Goal: Task Accomplishment & Management: Complete application form

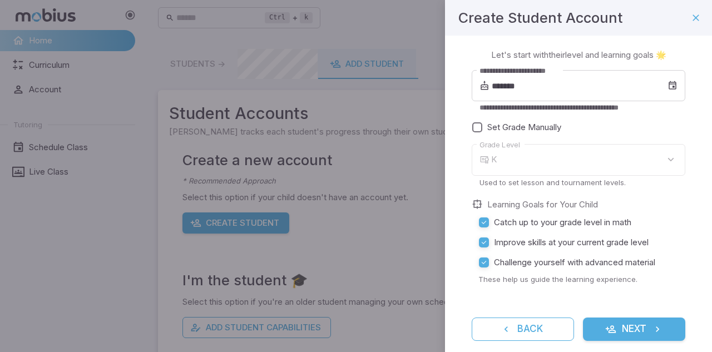
type input "*"
click at [504, 85] on input "*******" at bounding box center [580, 85] width 176 height 31
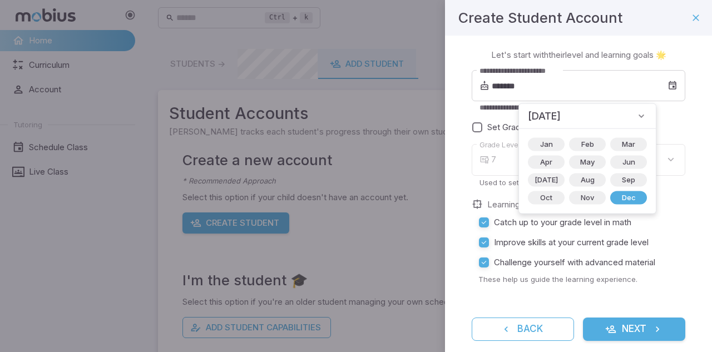
click at [561, 115] on span "December 2013" at bounding box center [544, 116] width 33 height 16
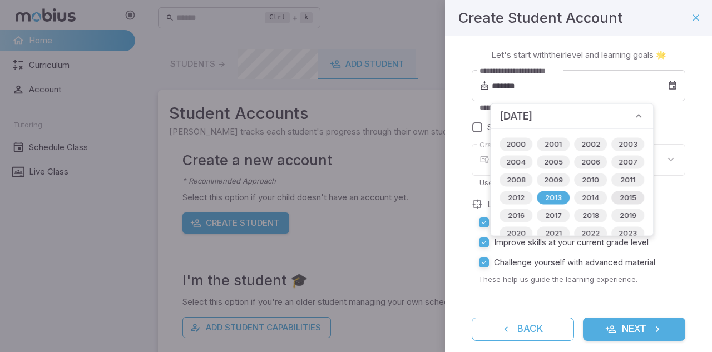
click at [632, 198] on span "2015" at bounding box center [628, 198] width 30 height 11
type input "*******"
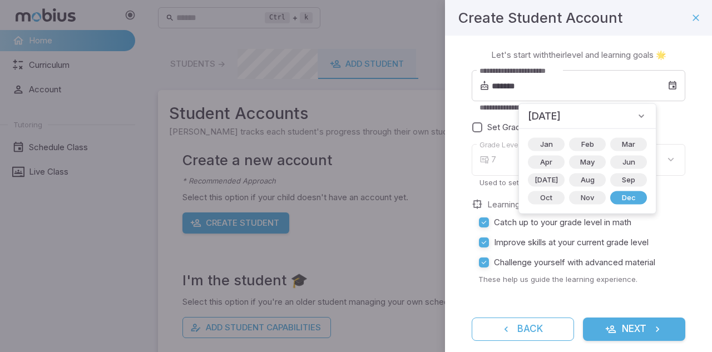
type input "*"
click at [539, 141] on span "Jan" at bounding box center [547, 144] width 26 height 11
type input "*******"
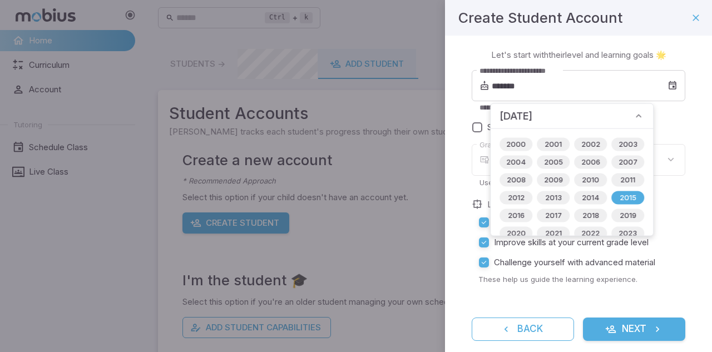
click at [495, 52] on p "Let's start with their level and learning goals 🌟" at bounding box center [578, 55] width 175 height 12
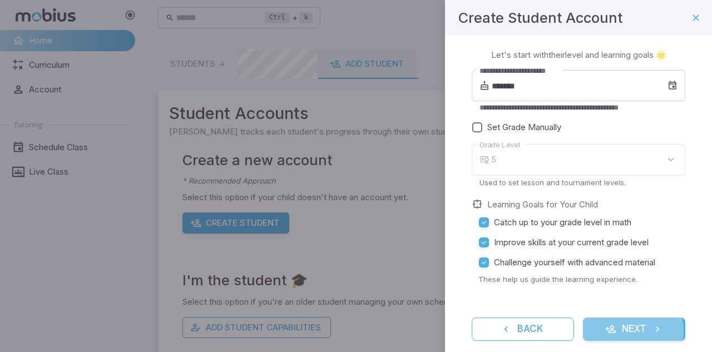
click at [615, 332] on button "Next" at bounding box center [634, 329] width 102 height 23
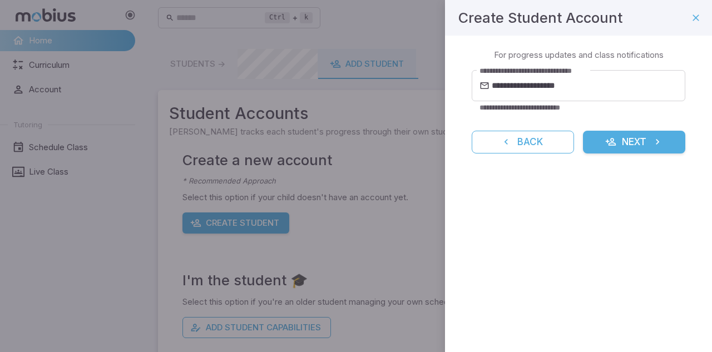
click at [638, 144] on button "Next" at bounding box center [634, 142] width 102 height 23
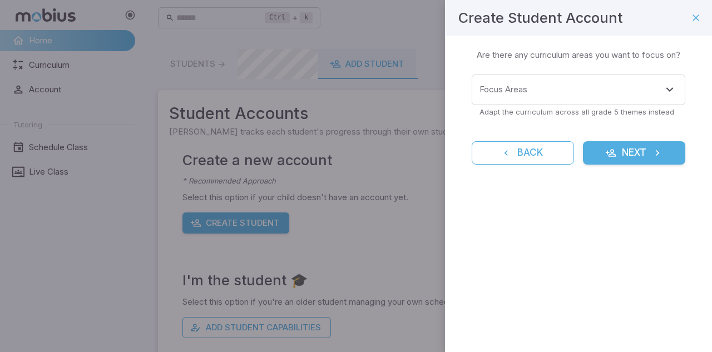
click at [563, 107] on p "Adapt the curriculum across all grade 5 themes instead" at bounding box center [579, 112] width 198 height 10
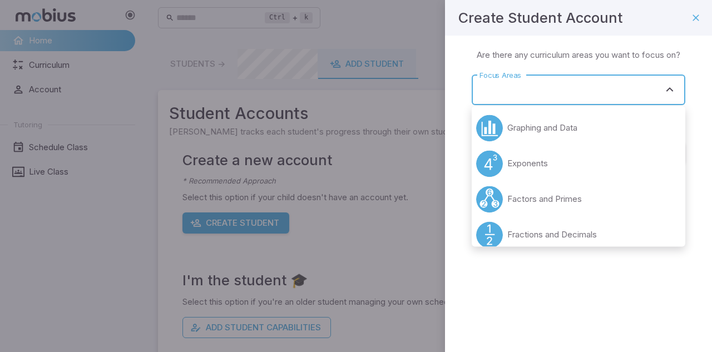
click at [552, 93] on input "Focus Areas" at bounding box center [570, 90] width 187 height 21
click at [576, 118] on li "Graphing and Data" at bounding box center [579, 128] width 214 height 36
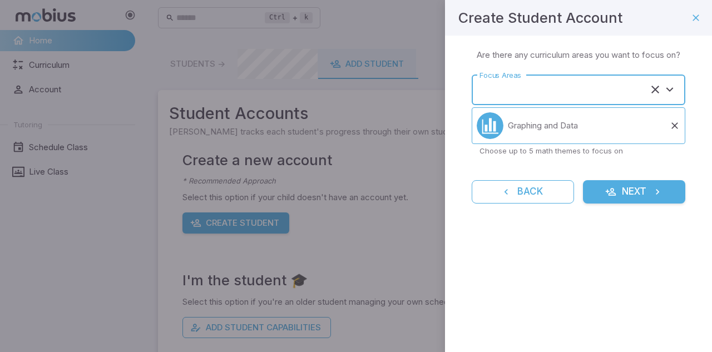
click at [545, 95] on input "Focus Areas" at bounding box center [563, 90] width 172 height 21
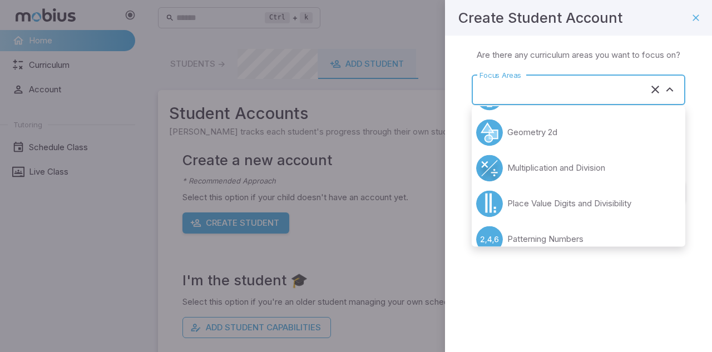
scroll to position [108, 0]
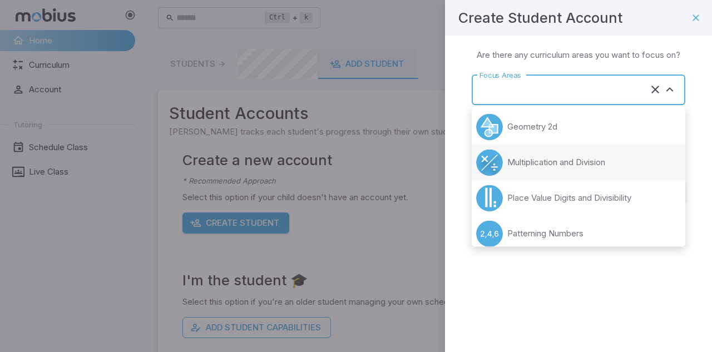
click at [566, 162] on p "Multiplication and Division" at bounding box center [556, 162] width 98 height 12
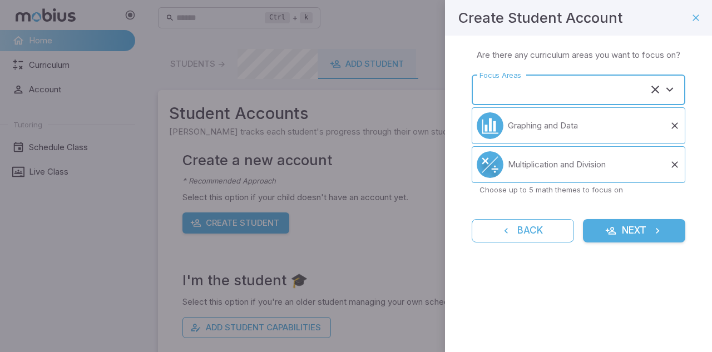
click at [532, 88] on input "Focus Areas" at bounding box center [563, 90] width 172 height 21
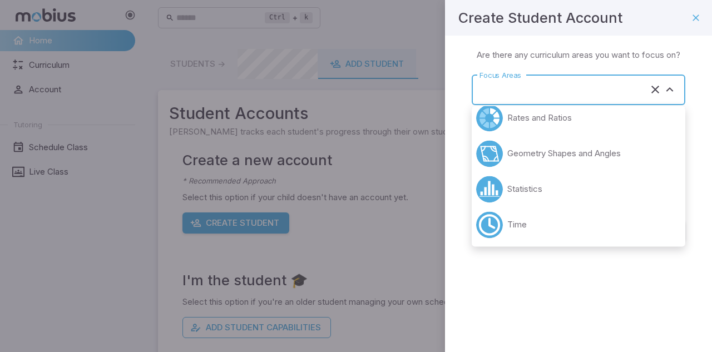
scroll to position [0, 0]
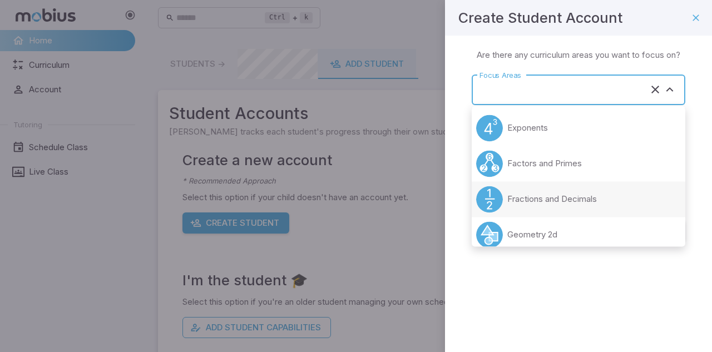
click at [563, 206] on li "Fractions and Decimals" at bounding box center [579, 199] width 214 height 36
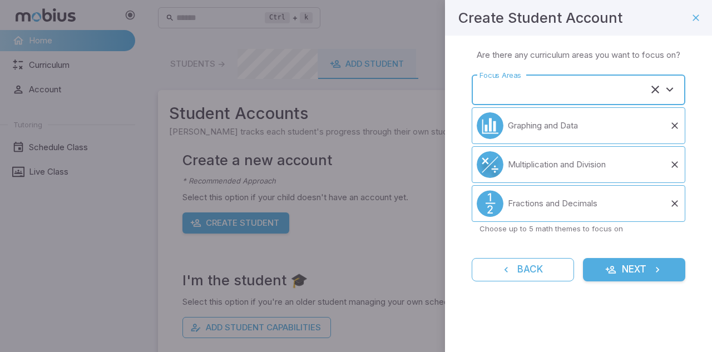
click at [550, 93] on input "Focus Areas" at bounding box center [563, 90] width 172 height 21
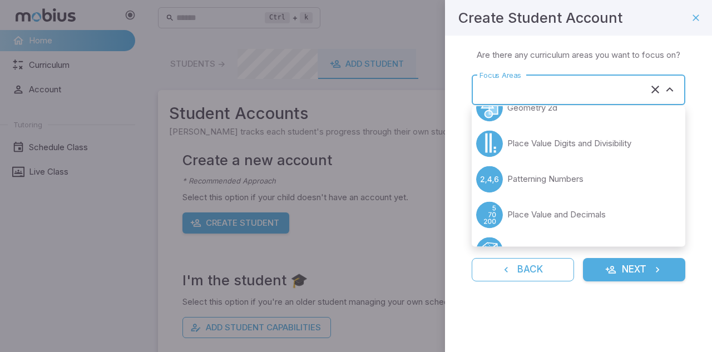
scroll to position [90, 0]
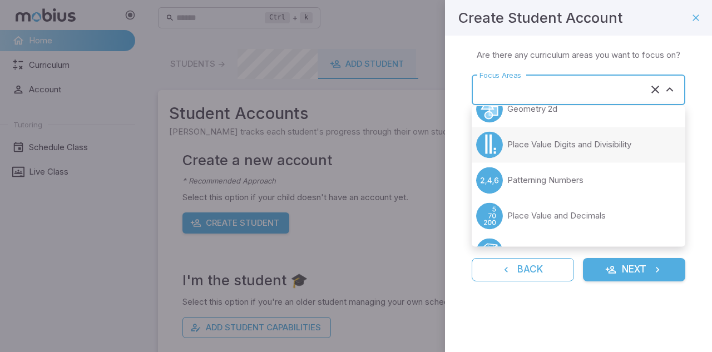
click at [599, 142] on p "Place Value Digits and Divisibility" at bounding box center [569, 145] width 124 height 12
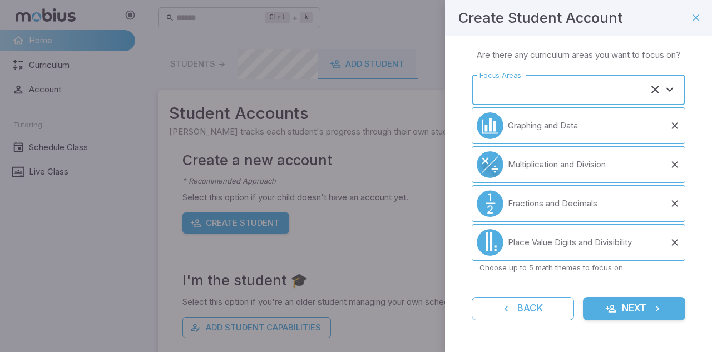
click at [562, 94] on input "Focus Areas" at bounding box center [563, 90] width 172 height 21
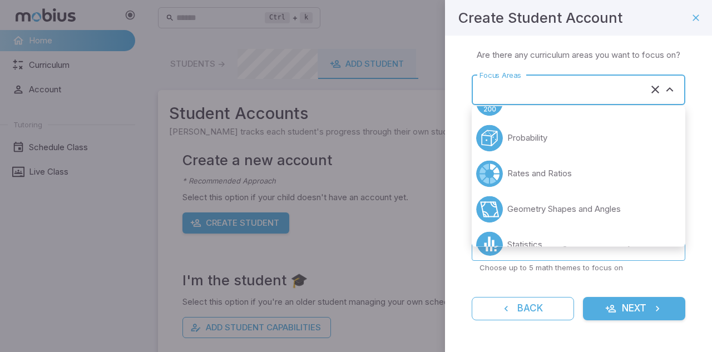
scroll to position [224, 0]
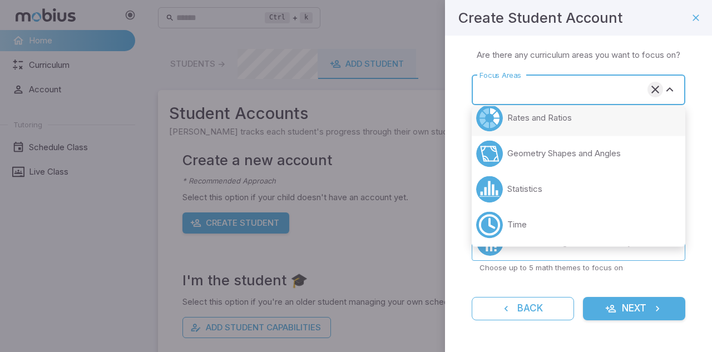
click at [661, 88] on icon "Clear" at bounding box center [655, 89] width 13 height 13
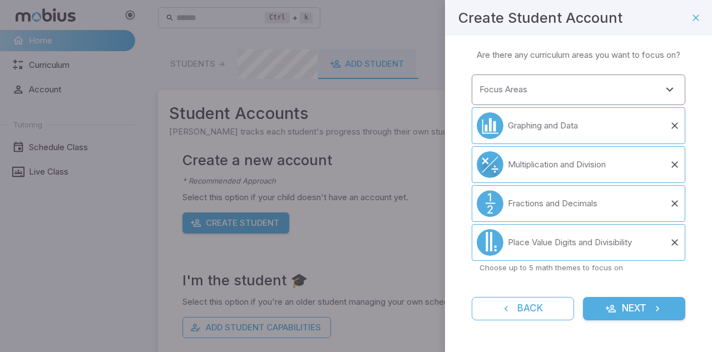
click at [672, 57] on p "Are there any curriculum areas you want to focus on?" at bounding box center [579, 55] width 204 height 12
click at [599, 89] on input "Focus Areas" at bounding box center [570, 90] width 187 height 21
click at [635, 64] on div "Learning Focus 🔎 Are there any curriculum areas you want to focus on?" at bounding box center [579, 57] width 214 height 17
click at [620, 95] on input "Focus Areas" at bounding box center [570, 90] width 187 height 21
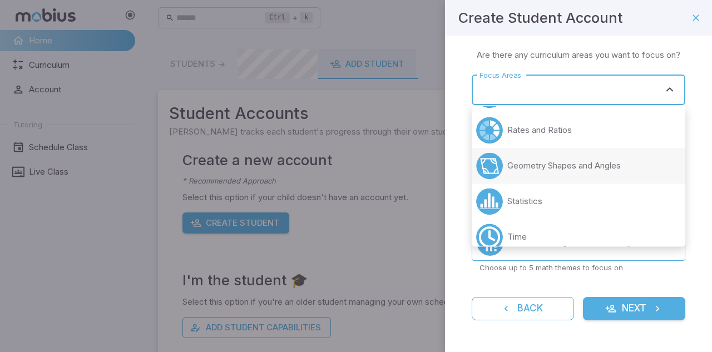
scroll to position [224, 0]
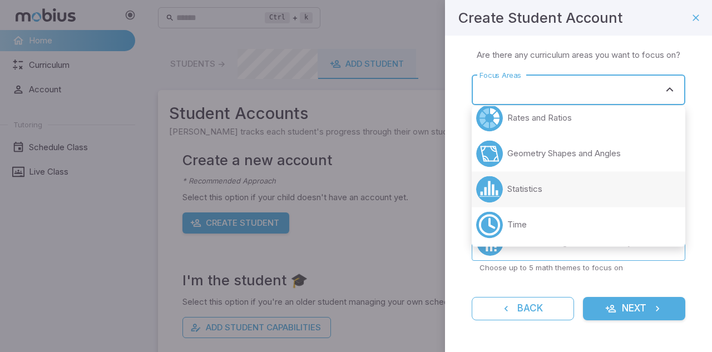
click at [589, 198] on li "Statistics" at bounding box center [579, 189] width 214 height 36
type input "**********"
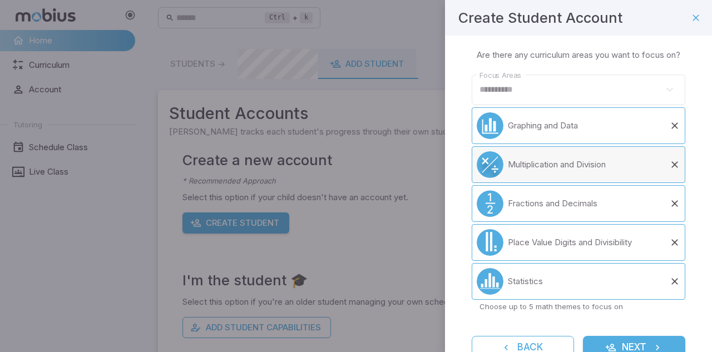
scroll to position [45, 0]
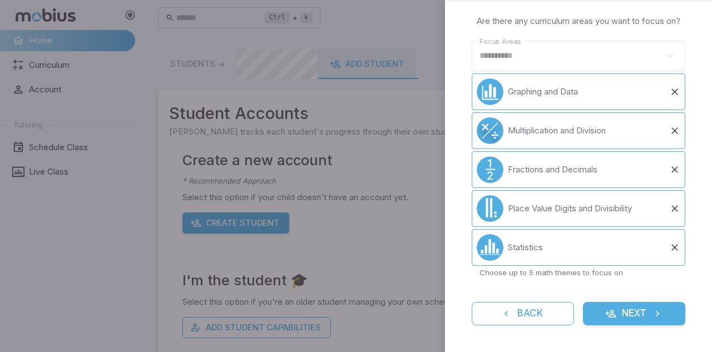
click at [640, 314] on button "Next" at bounding box center [634, 313] width 102 height 23
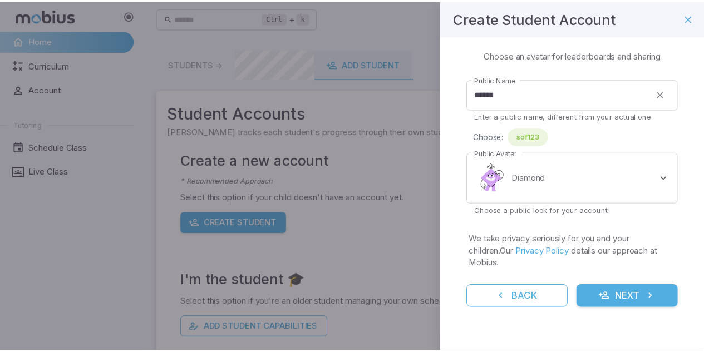
scroll to position [0, 0]
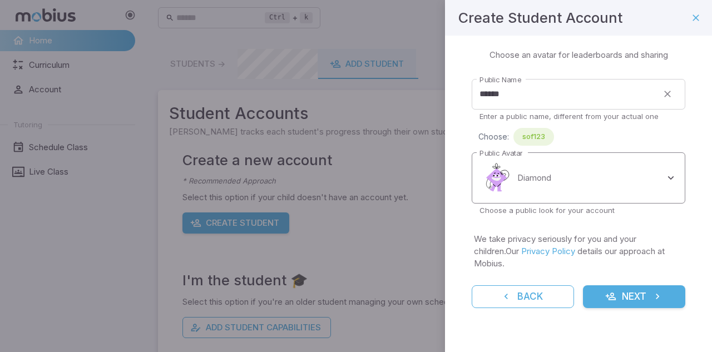
click at [591, 180] on body "Home Curriculum Account Tutoring Schedule Class Live Class Ctrl + k ​ Students …" at bounding box center [356, 257] width 712 height 515
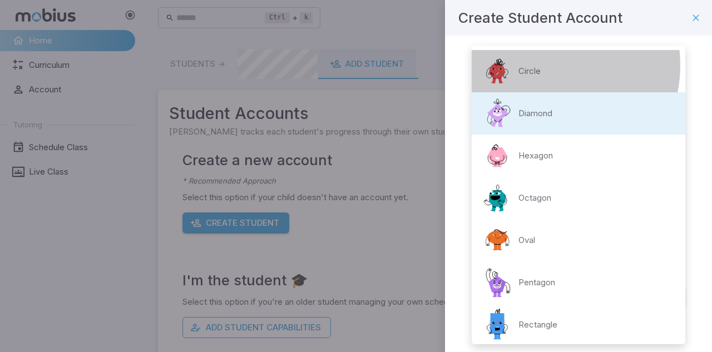
click at [541, 65] on p "Circle" at bounding box center [530, 71] width 22 height 12
type input "**********"
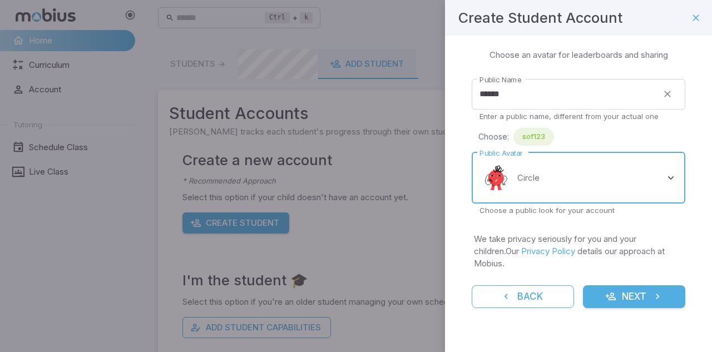
click at [637, 285] on button "Next" at bounding box center [634, 296] width 102 height 23
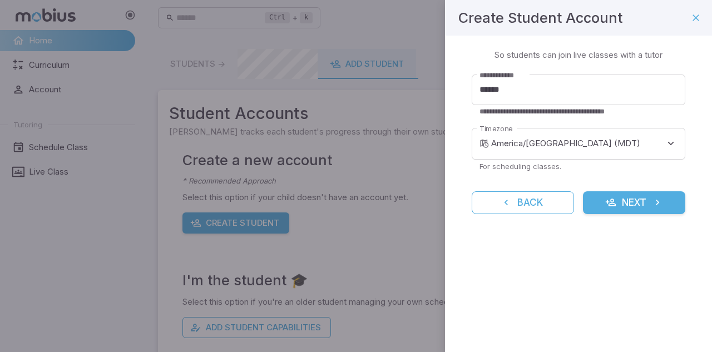
click at [650, 200] on button "Next" at bounding box center [634, 202] width 102 height 23
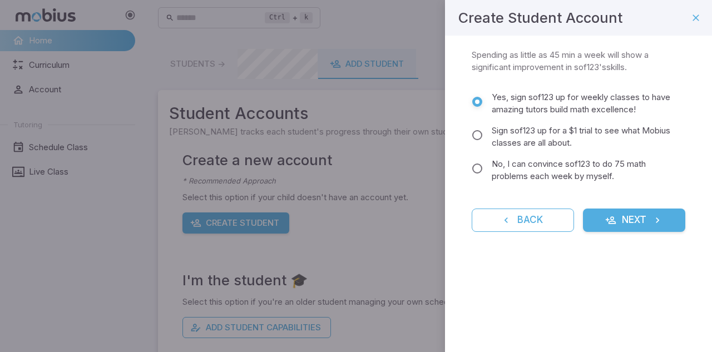
click at [613, 152] on div "Yes, sign sof123 up for weekly classes to have amazing tutors build math excell…" at bounding box center [579, 139] width 214 height 96
click at [614, 164] on span "No, I can convince sof123 to do 75 math problems each week by myself." at bounding box center [584, 170] width 185 height 24
click at [616, 110] on span "Yes, sign sof123 up for weekly classes to have amazing tutors build math excell…" at bounding box center [584, 103] width 185 height 24
click at [578, 179] on span "No, I can convince sof123 to do 75 math problems each week by myself." at bounding box center [584, 170] width 185 height 24
click at [648, 228] on button "Next" at bounding box center [634, 220] width 102 height 23
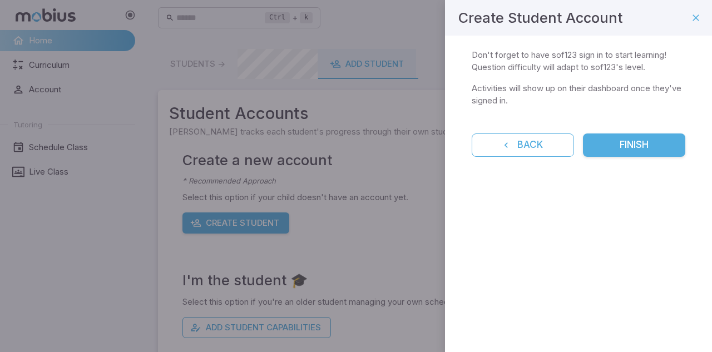
click at [629, 152] on button "Finish" at bounding box center [634, 145] width 102 height 23
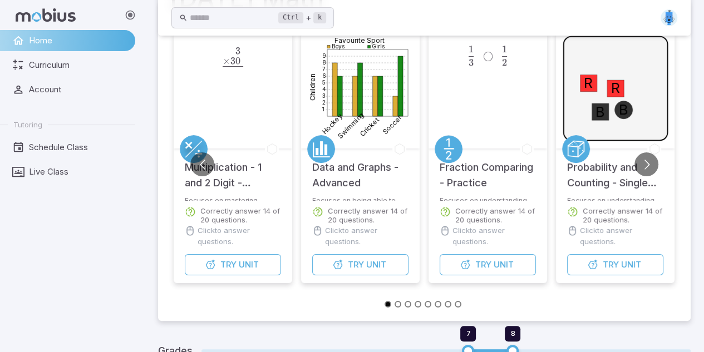
scroll to position [112, 0]
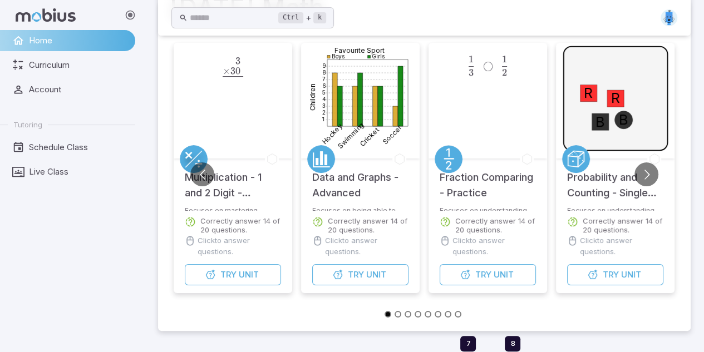
click at [231, 183] on h5 "Multiplication - 1 and 2 Digit - Practice" at bounding box center [233, 180] width 96 height 42
click at [204, 176] on button "Go to previous slide" at bounding box center [202, 174] width 24 height 24
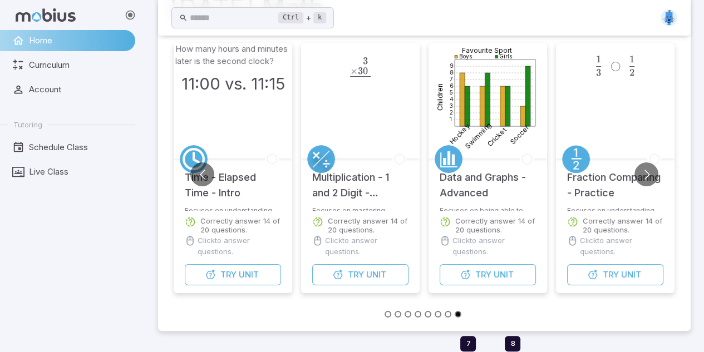
click at [356, 171] on h5 "Multiplication - 1 and 2 Digit - Practice" at bounding box center [360, 180] width 96 height 42
click at [357, 185] on h5 "Multiplication - 1 and 2 Digit - Practice" at bounding box center [360, 180] width 96 height 42
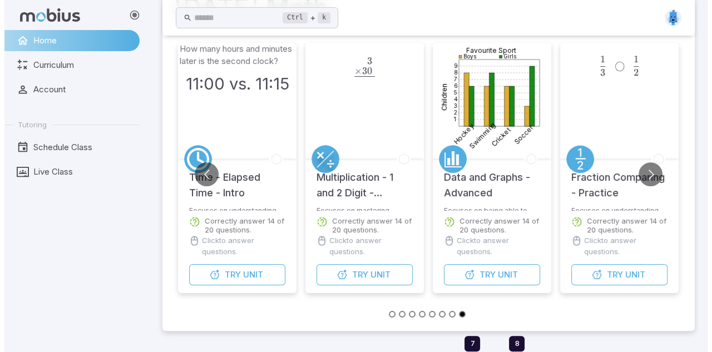
scroll to position [121, 0]
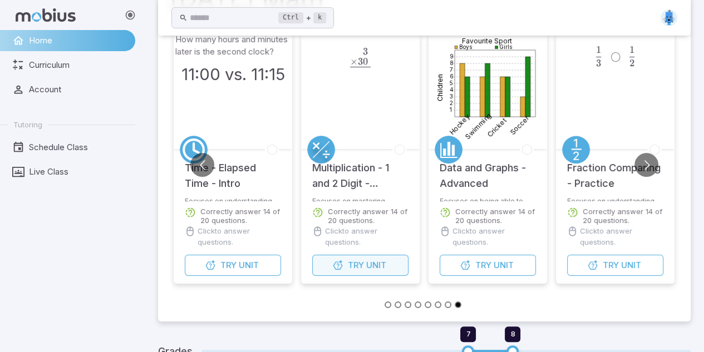
click at [361, 264] on span "Try" at bounding box center [356, 265] width 16 height 12
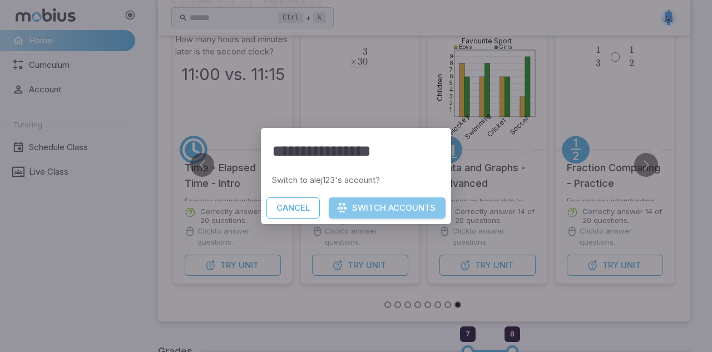
click at [388, 209] on button "Switch Accounts" at bounding box center [387, 208] width 117 height 21
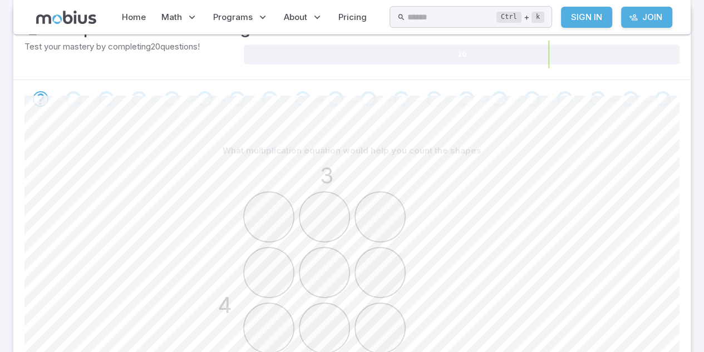
scroll to position [169, 0]
